Goal: Task Accomplishment & Management: Use online tool/utility

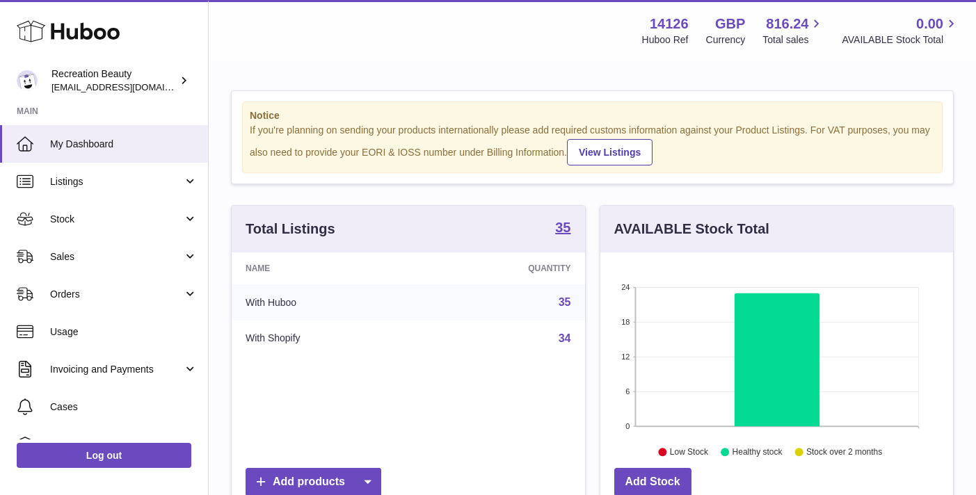
scroll to position [217, 353]
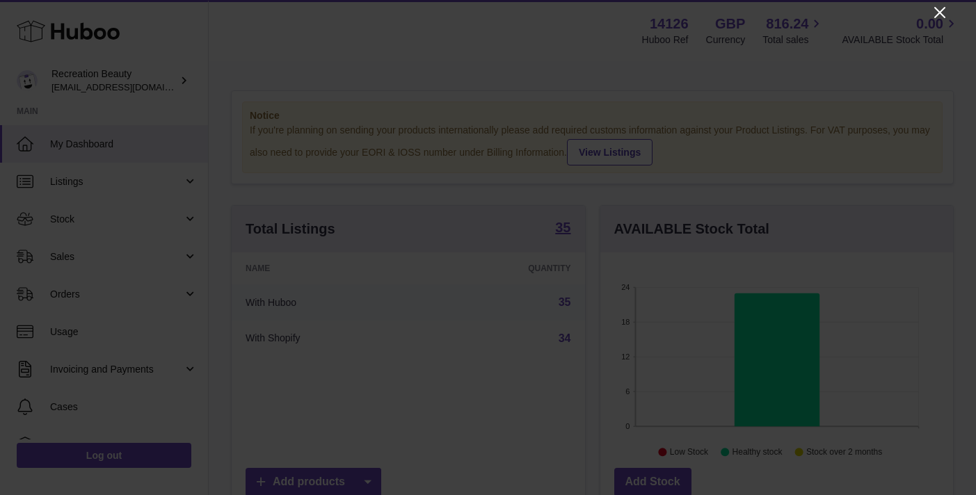
click at [940, 12] on icon "Close" at bounding box center [939, 12] width 11 height 11
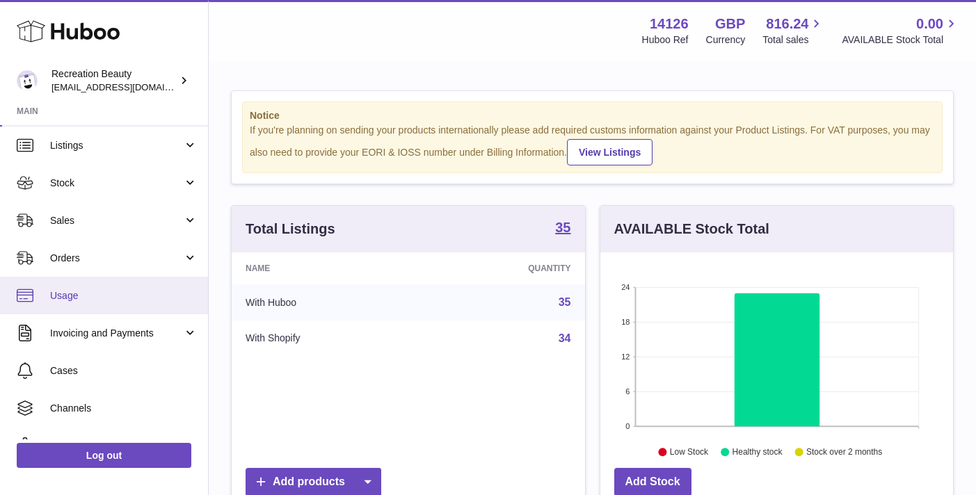
scroll to position [17, 0]
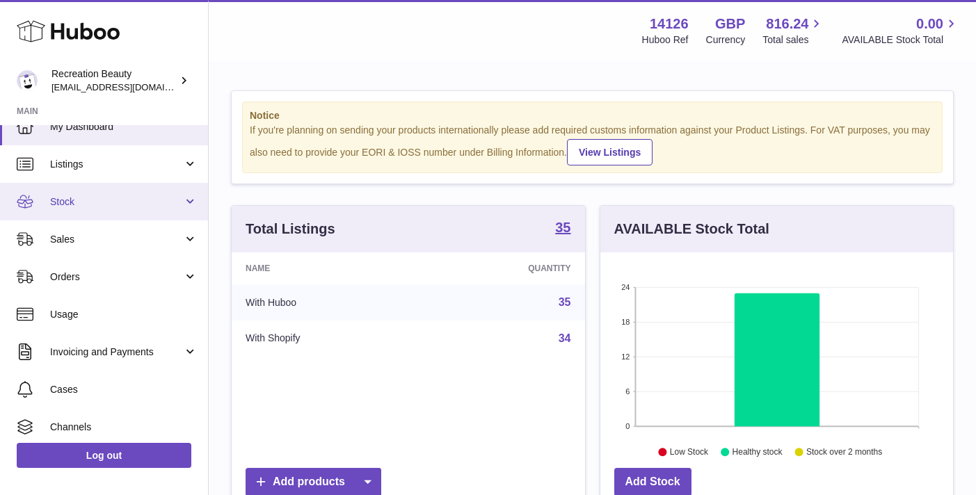
click at [184, 200] on link "Stock" at bounding box center [104, 202] width 208 height 38
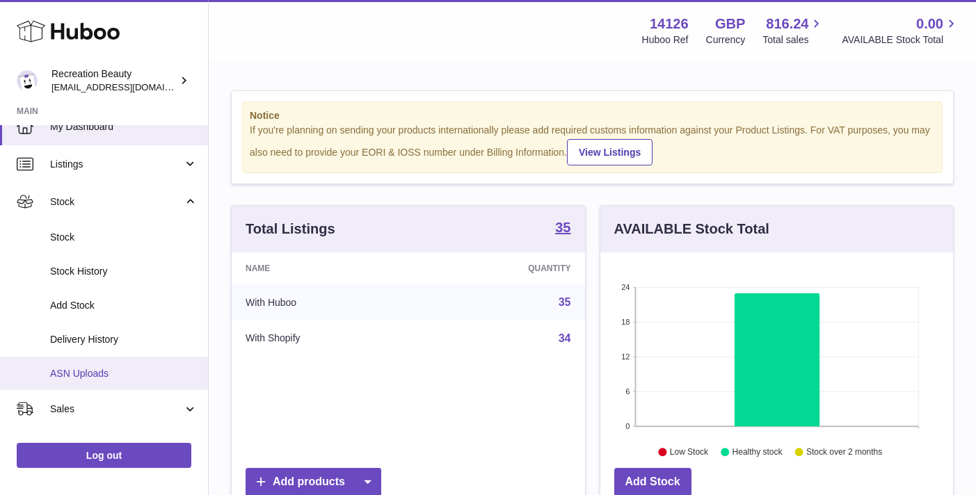
click at [94, 368] on span "ASN Uploads" at bounding box center [124, 373] width 148 height 13
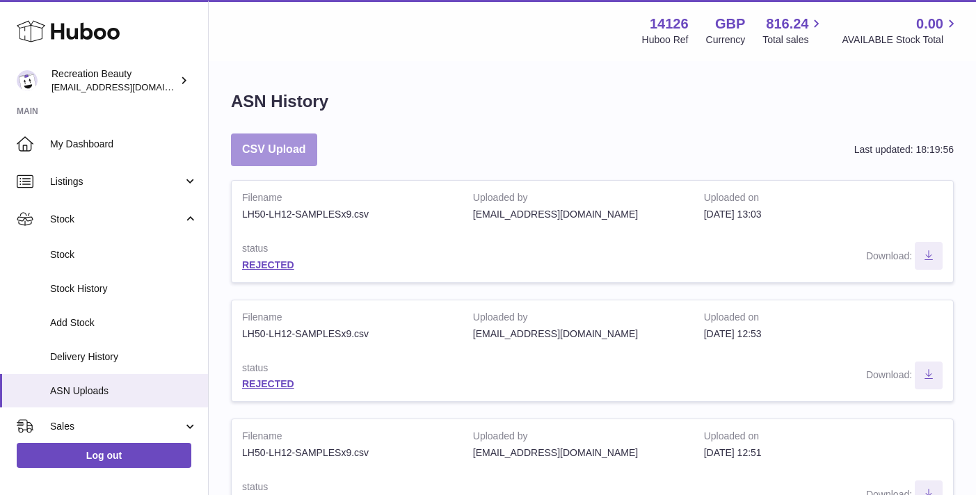
click at [278, 148] on button "CSV Upload" at bounding box center [274, 150] width 86 height 33
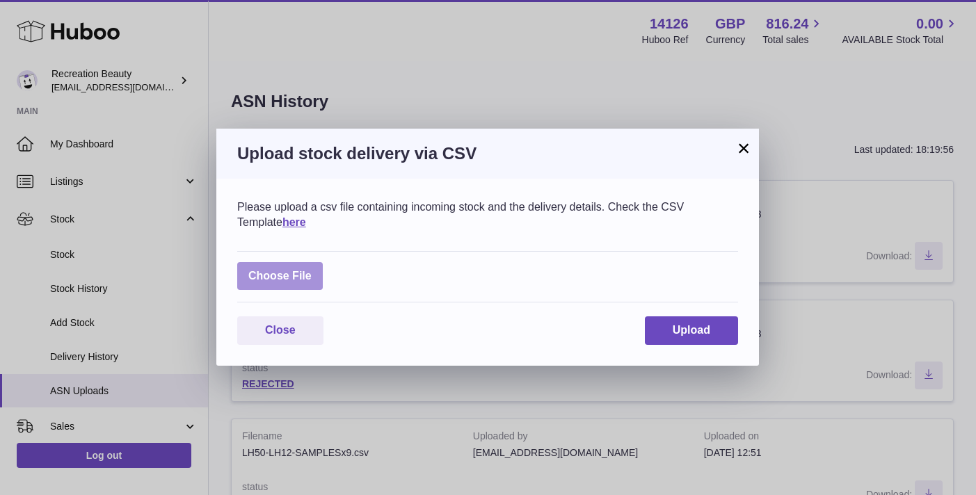
click at [292, 281] on label at bounding box center [280, 276] width 86 height 29
click at [312, 270] on input "file" at bounding box center [312, 269] width 1 height 1
type input "**********"
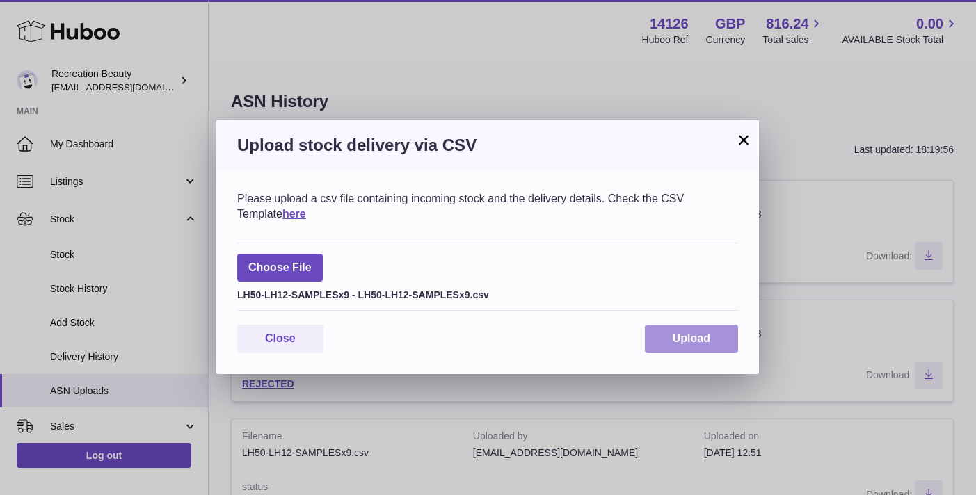
click at [701, 344] on span "Upload" at bounding box center [692, 339] width 38 height 12
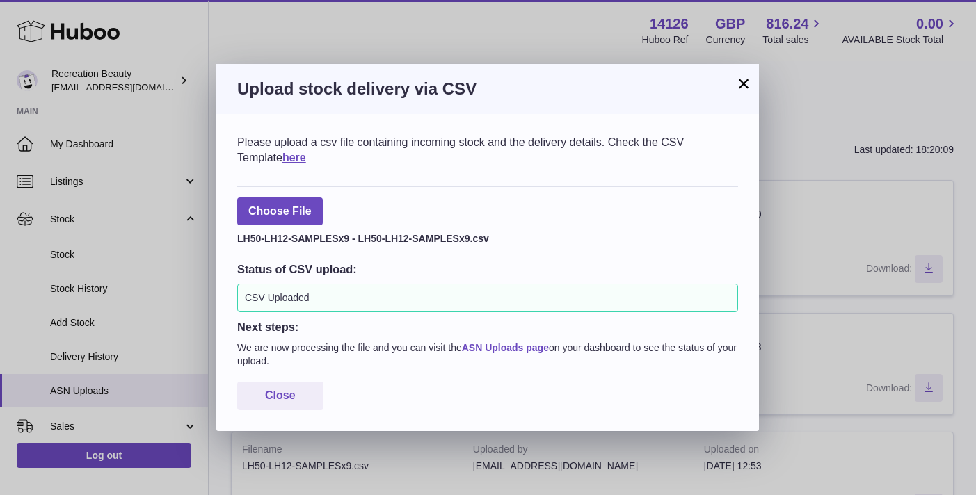
click at [528, 348] on link "ASN Uploads page" at bounding box center [505, 347] width 87 height 11
